Goal: Task Accomplishment & Management: Use online tool/utility

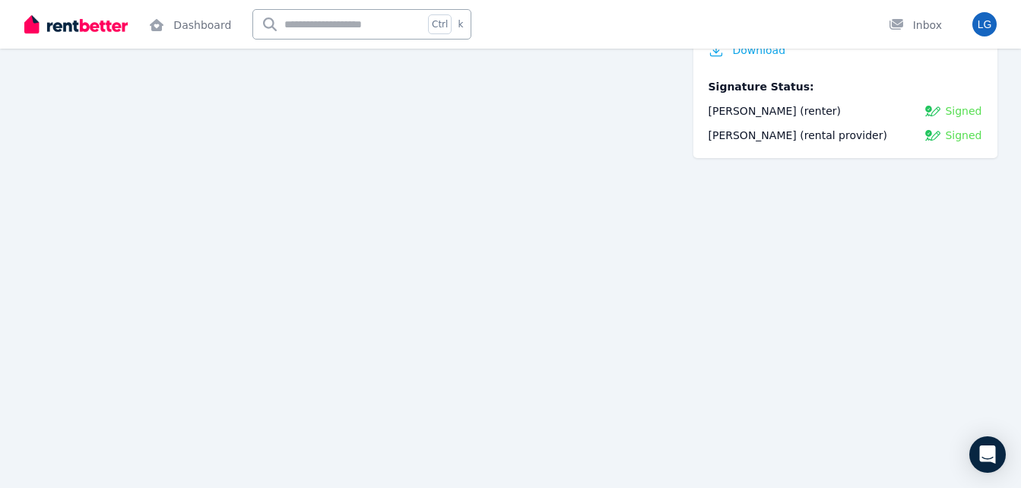
scroll to position [15978, 0]
drag, startPoint x: 762, startPoint y: 303, endPoint x: 770, endPoint y: 427, distance: 124.2
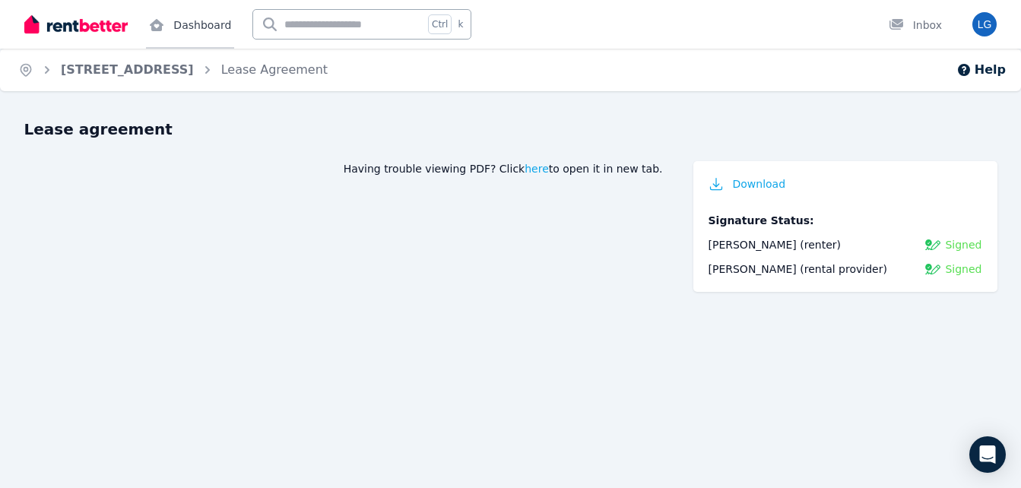
click at [192, 24] on link "Dashboard" at bounding box center [190, 24] width 88 height 49
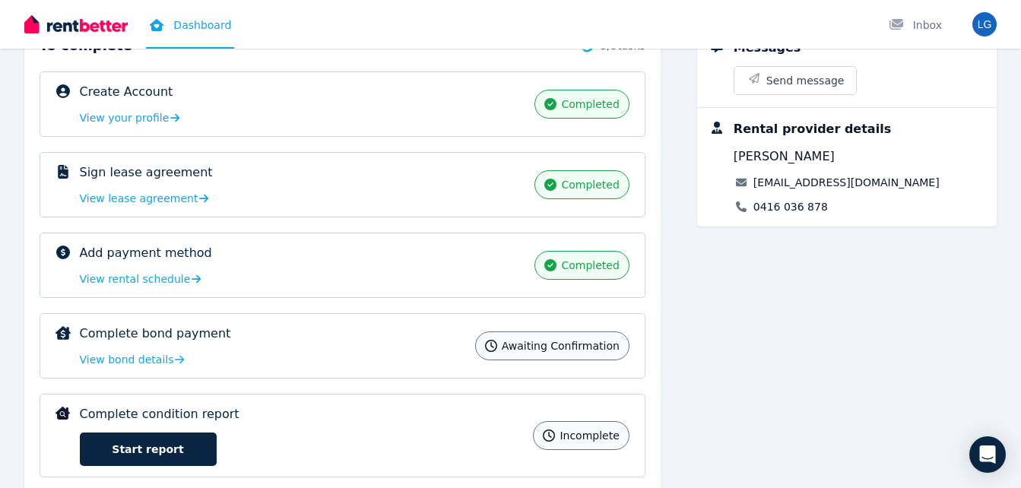
scroll to position [283, 0]
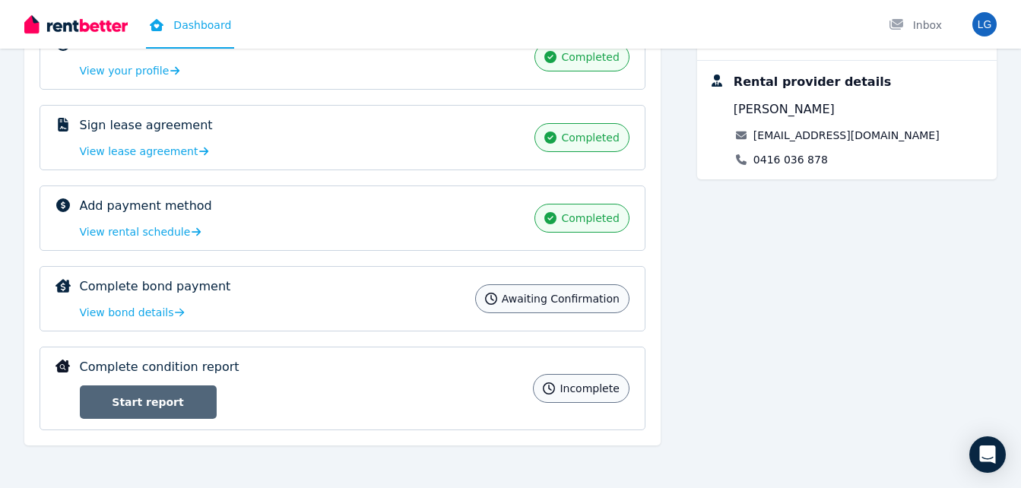
click at [145, 401] on link "Start report" at bounding box center [148, 401] width 137 height 33
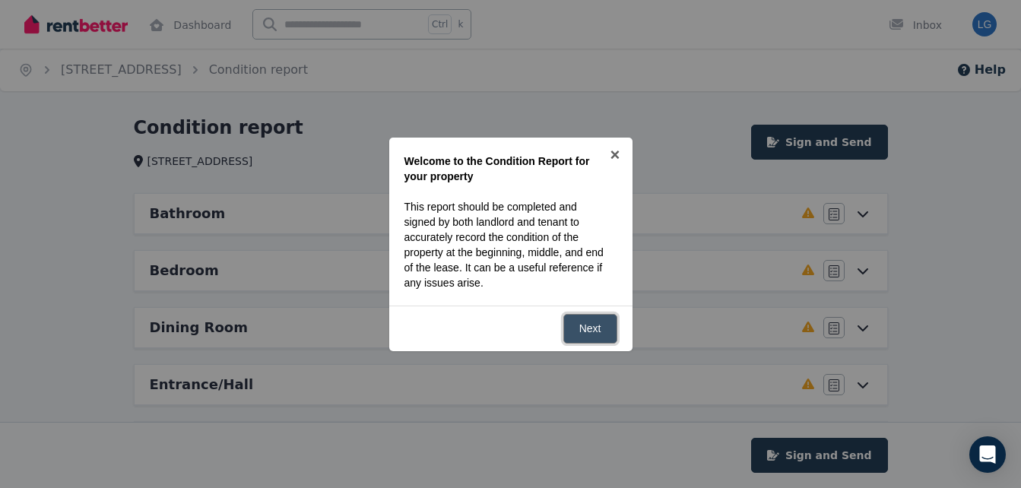
click at [595, 329] on link "Next" at bounding box center [590, 329] width 54 height 30
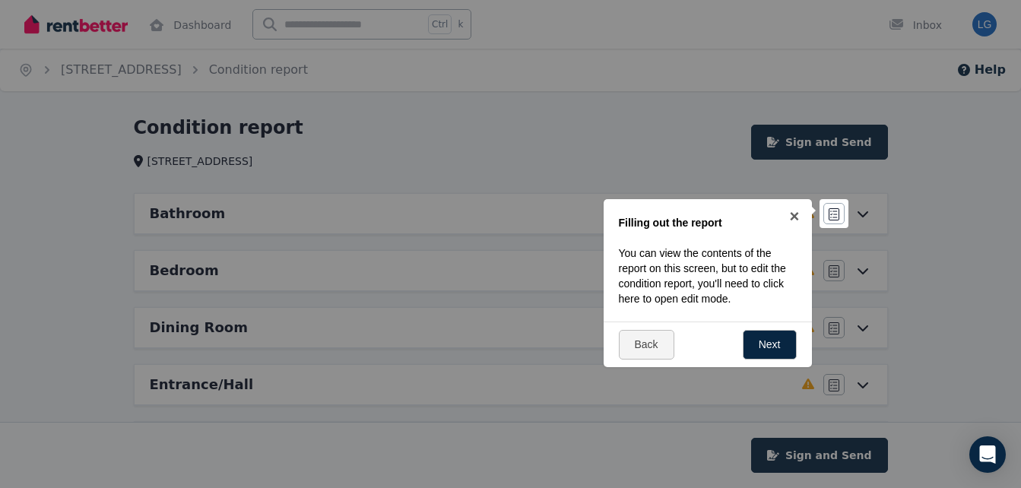
click at [715, 141] on div at bounding box center [510, 244] width 1021 height 488
click at [636, 343] on link "Back" at bounding box center [647, 345] width 56 height 30
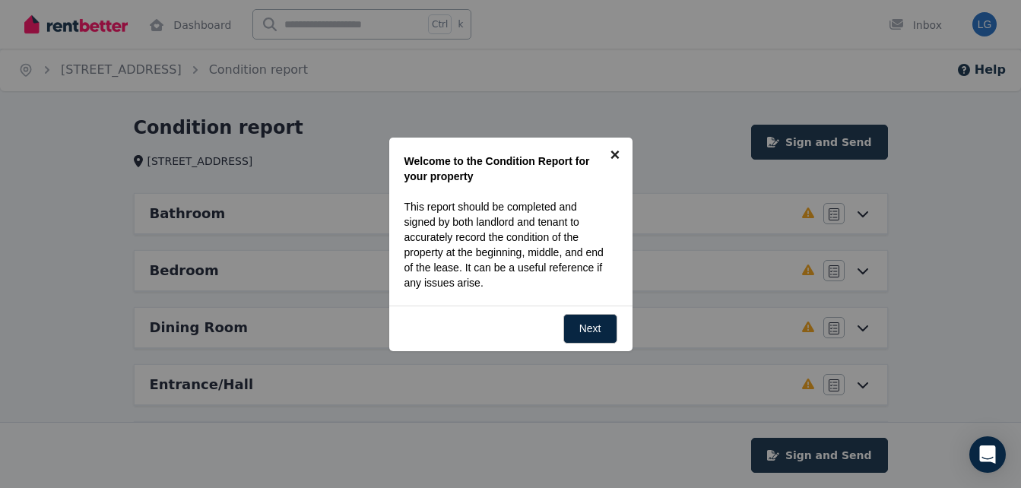
click at [614, 157] on link "×" at bounding box center [615, 155] width 34 height 34
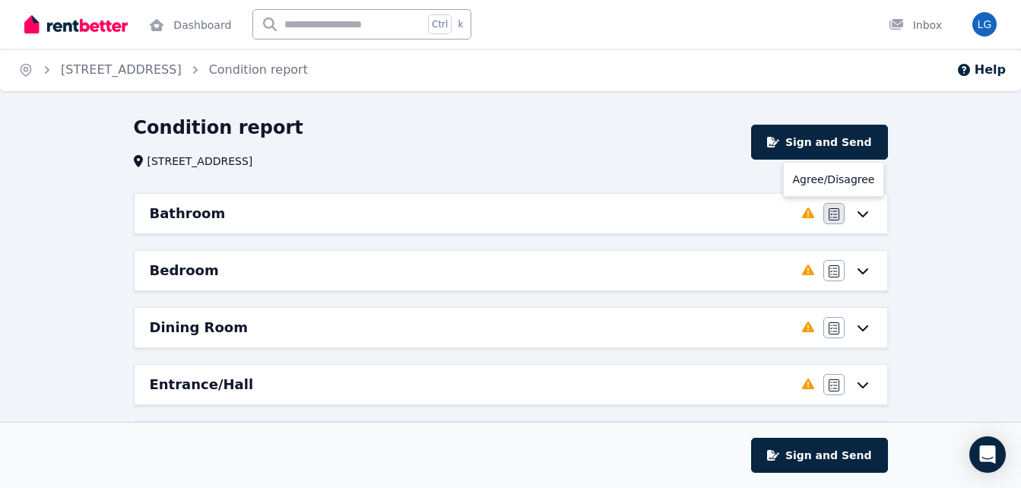
click at [826, 214] on button "button" at bounding box center [833, 213] width 21 height 21
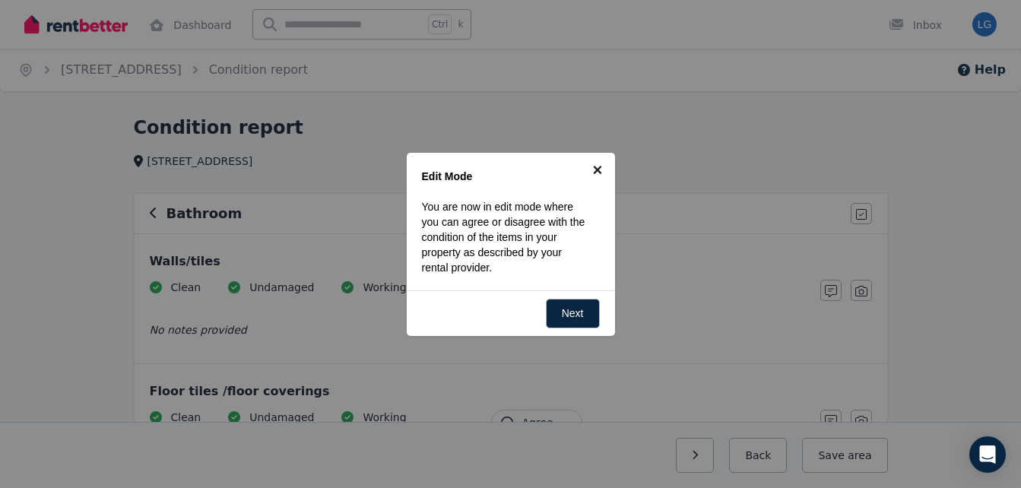
click at [601, 167] on link "×" at bounding box center [598, 170] width 34 height 34
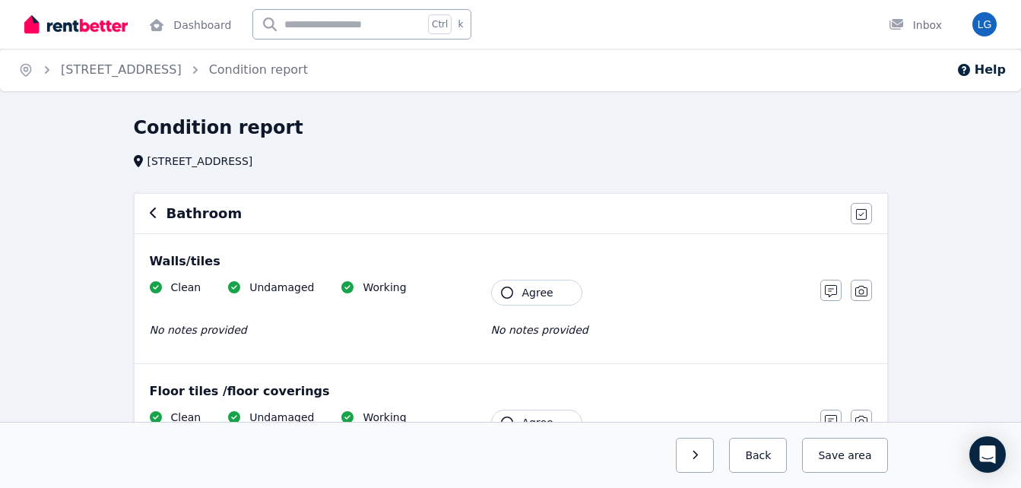
click at [150, 211] on icon "button" at bounding box center [154, 213] width 8 height 12
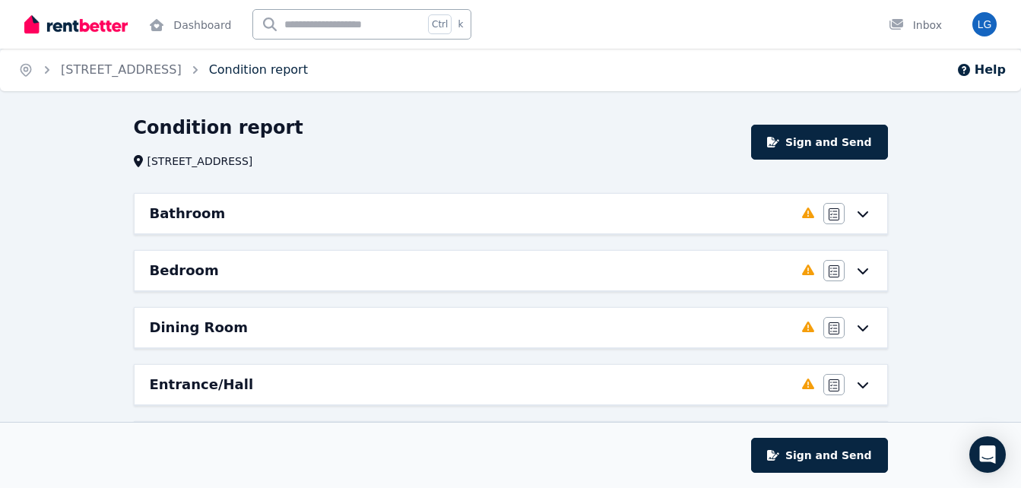
click at [308, 76] on link "Condition report" at bounding box center [258, 69] width 99 height 14
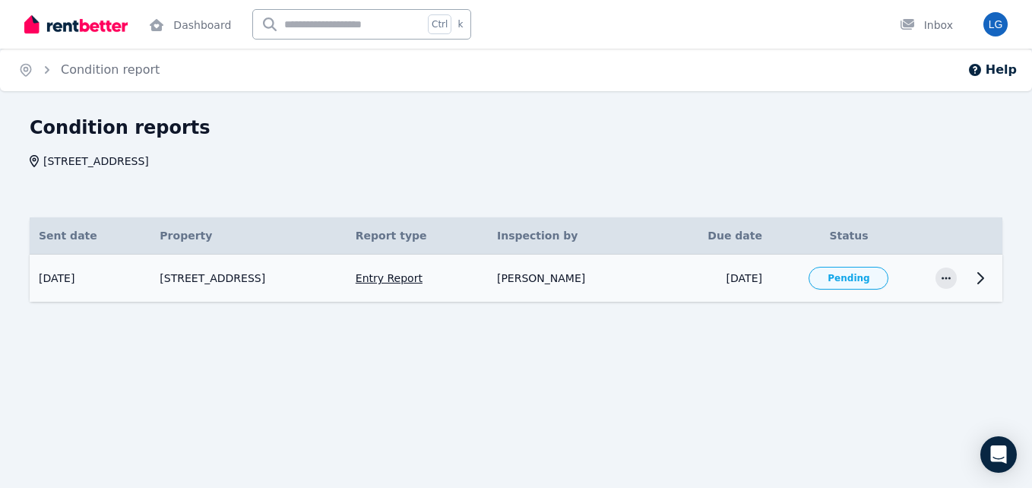
click at [989, 275] on icon at bounding box center [981, 278] width 18 height 18
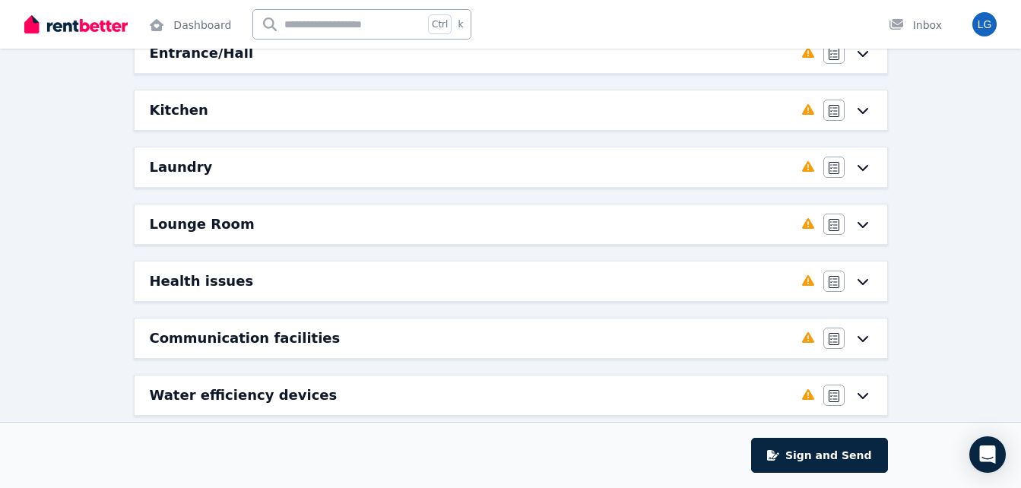
scroll to position [411, 0]
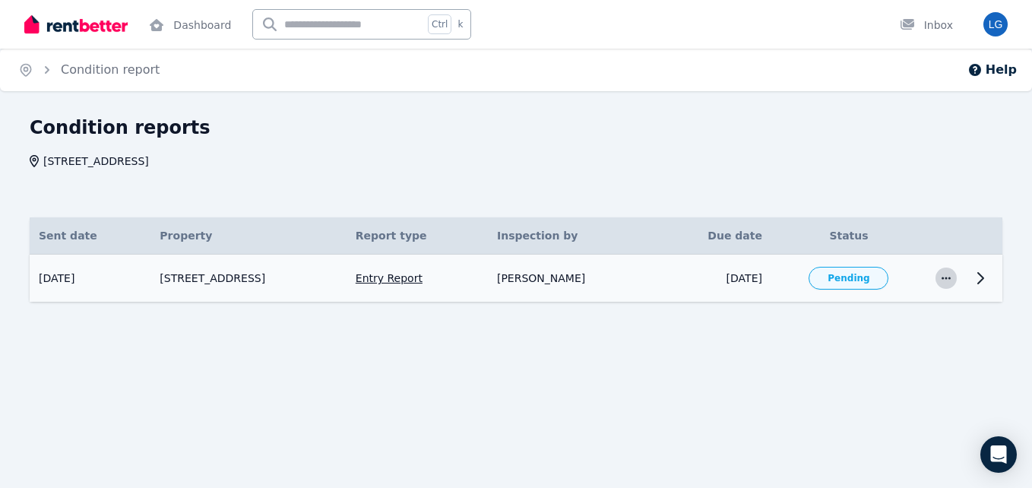
click at [947, 275] on icon "button" at bounding box center [946, 278] width 12 height 11
click at [982, 272] on icon at bounding box center [981, 278] width 18 height 18
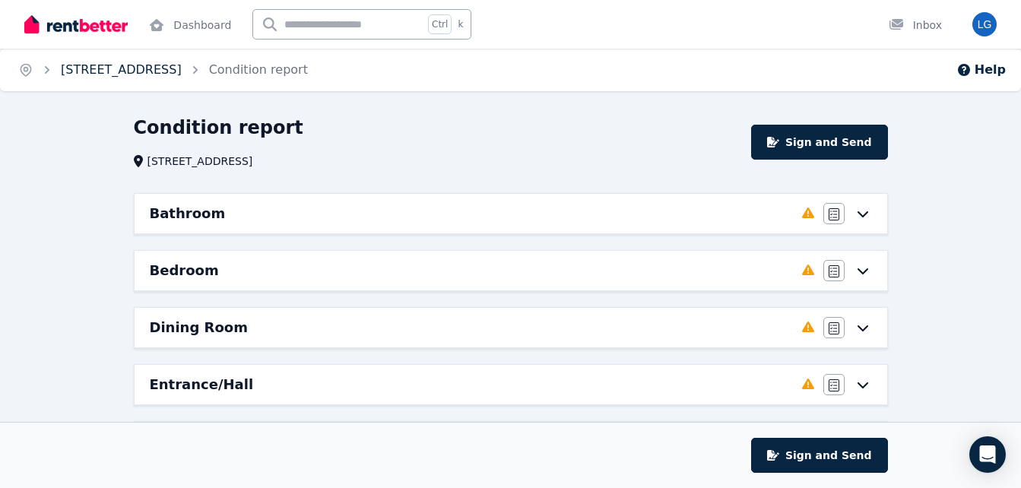
click at [137, 76] on link "[STREET_ADDRESS]" at bounding box center [121, 69] width 121 height 14
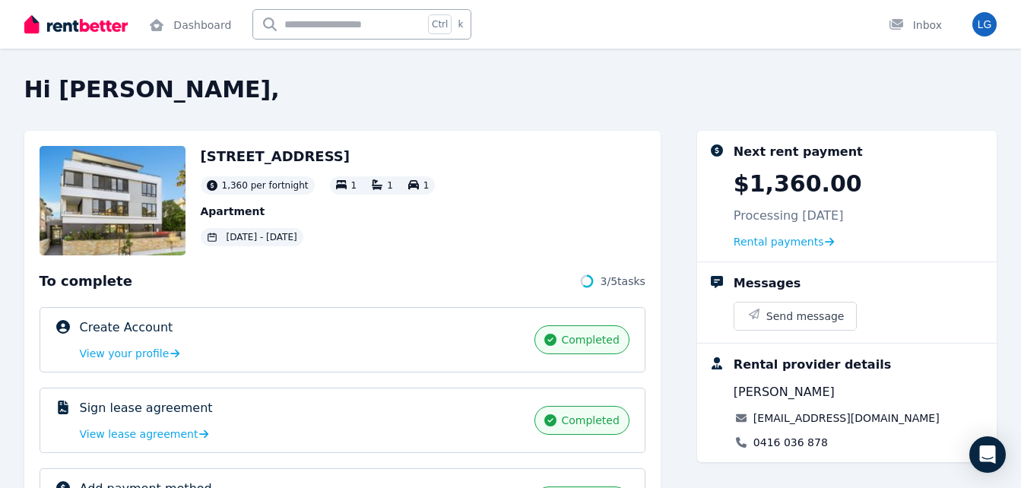
click at [588, 52] on div "Hi [PERSON_NAME], [STREET_ADDRESS][GEOGRAPHIC_DATA] per fortnight 1 1 1 Apartme…" at bounding box center [510, 244] width 1021 height 488
click at [981, 30] on img "button" at bounding box center [984, 24] width 24 height 24
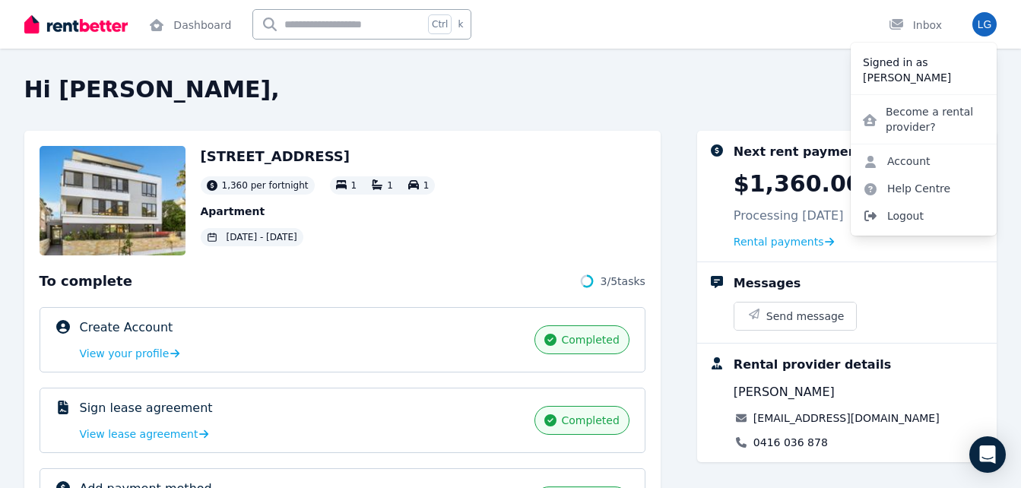
click at [893, 221] on span "Logout" at bounding box center [924, 215] width 146 height 27
